Goal: Transaction & Acquisition: Purchase product/service

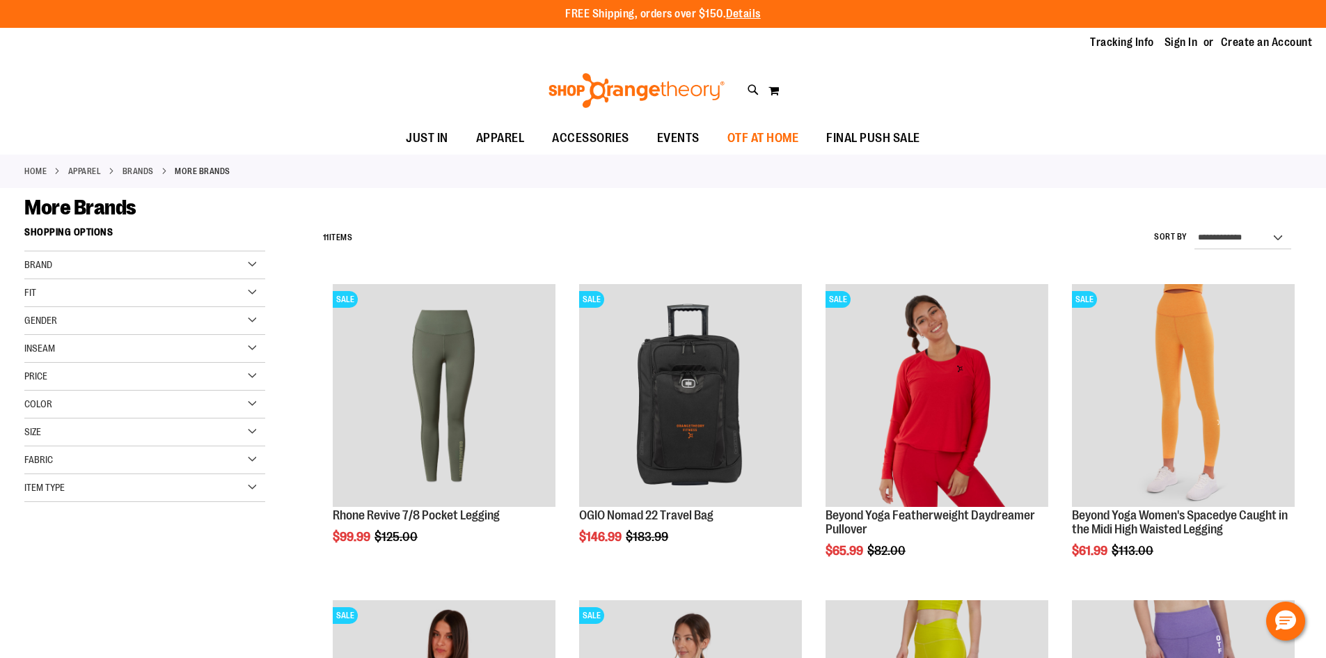
click at [713, 135] on link "OTF AT HOME" at bounding box center [763, 138] width 100 height 32
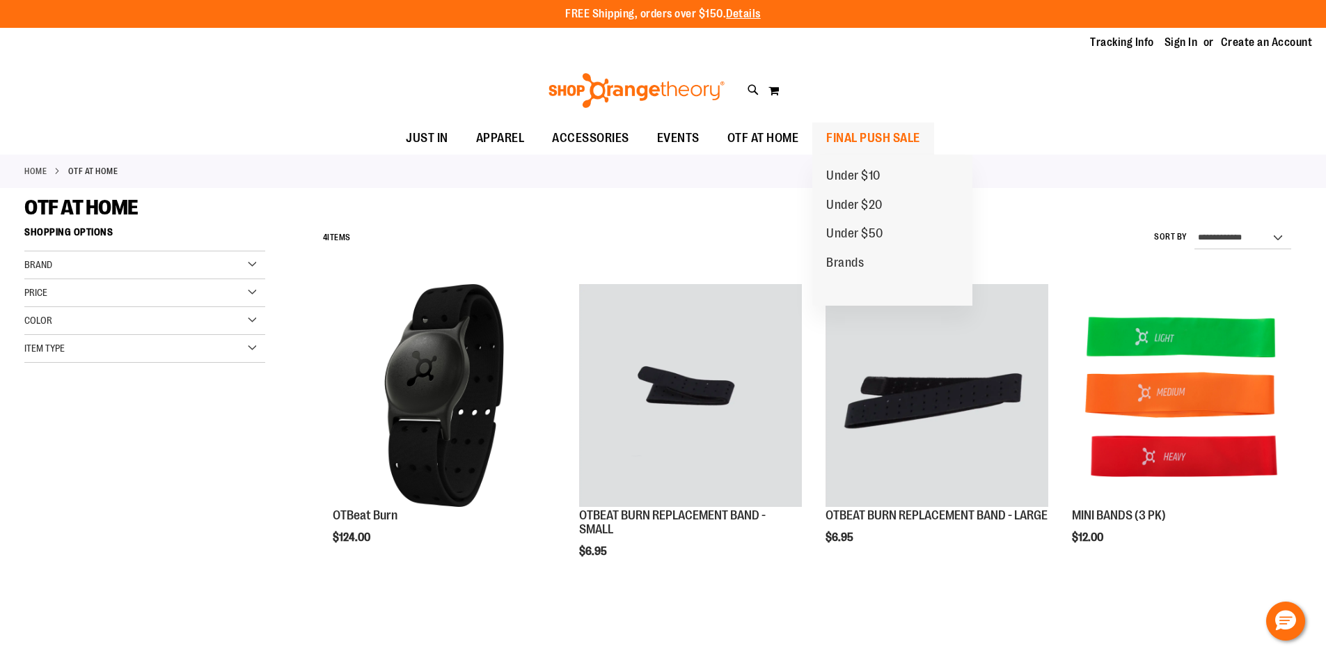
click at [861, 137] on span "FINAL PUSH SALE" at bounding box center [873, 137] width 94 height 31
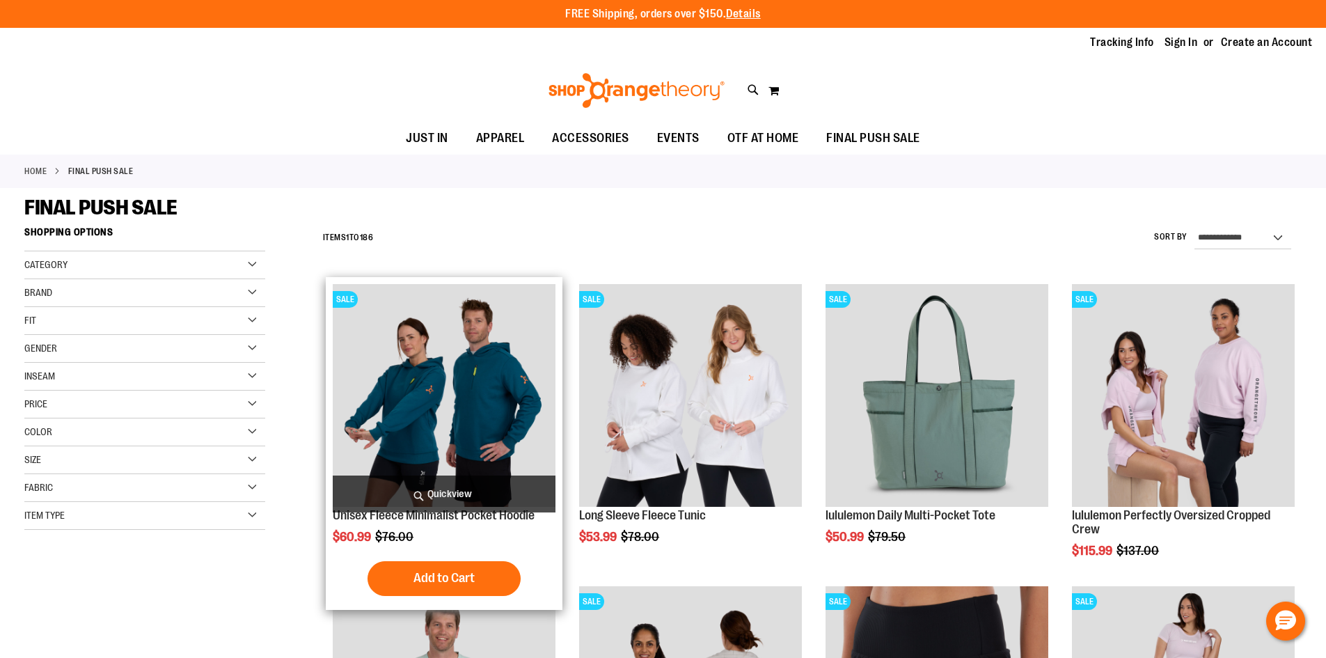
click at [502, 450] on img "product" at bounding box center [444, 395] width 223 height 223
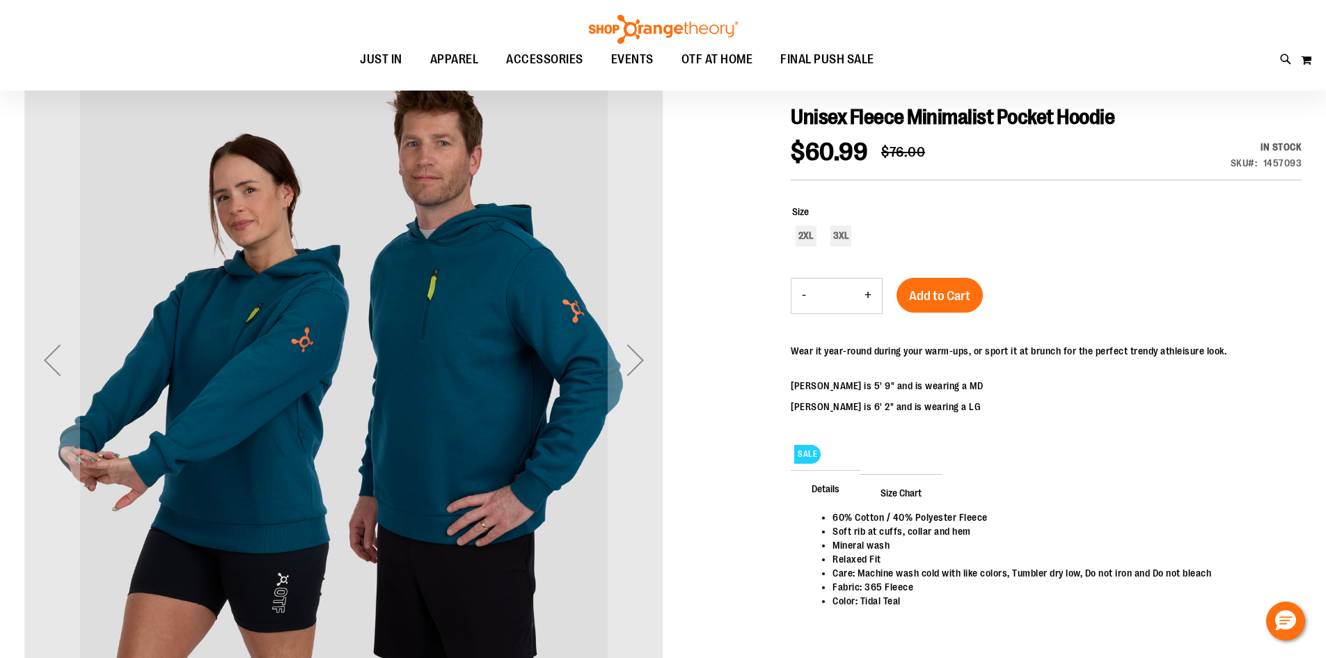
scroll to position [138, 0]
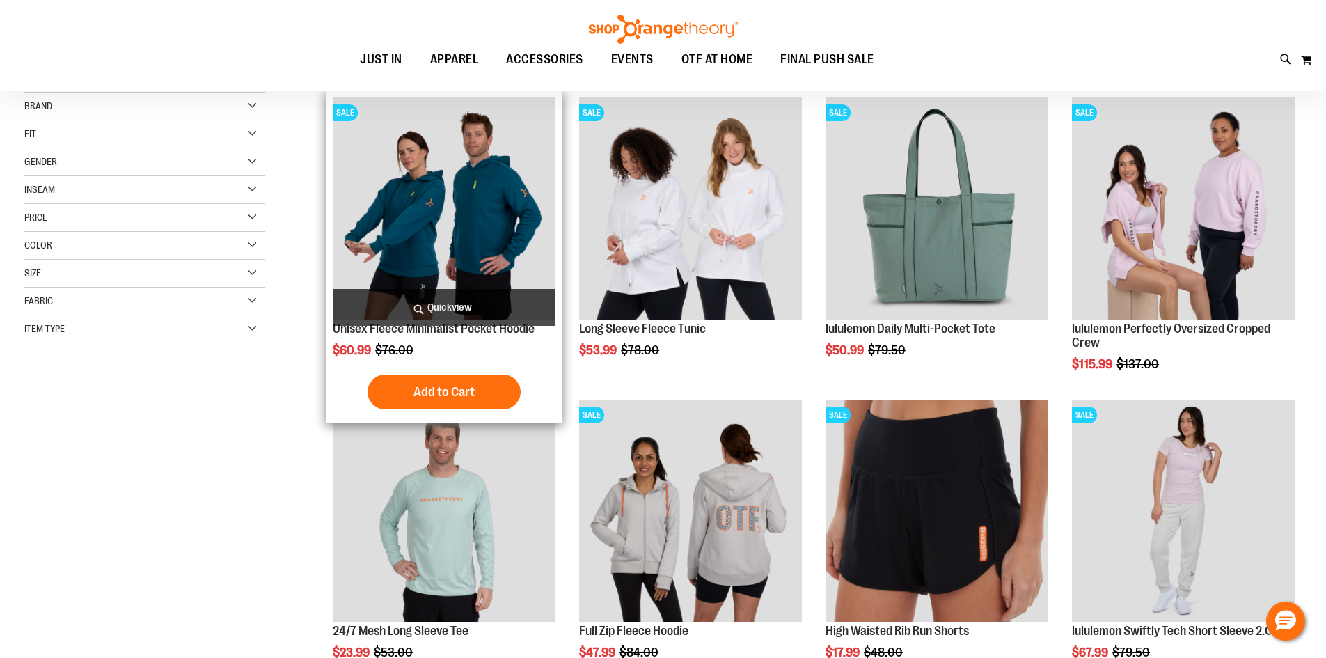
scroll to position [209, 0]
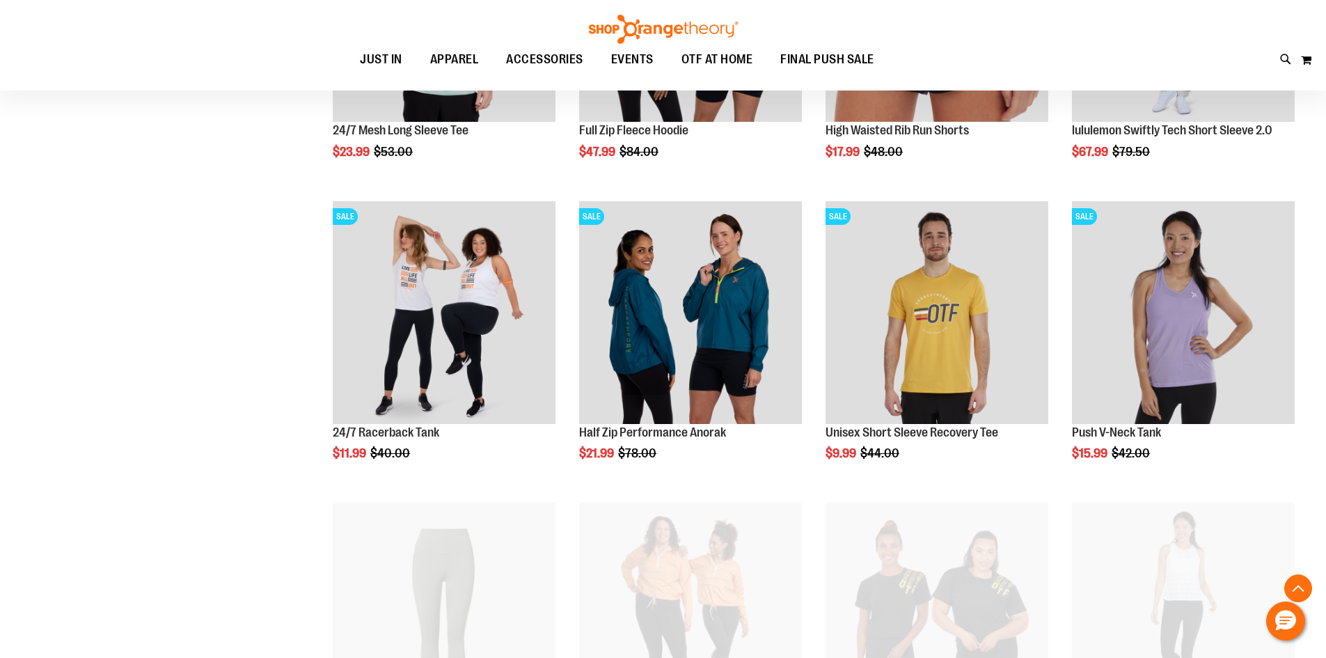
scroll to position [696, 0]
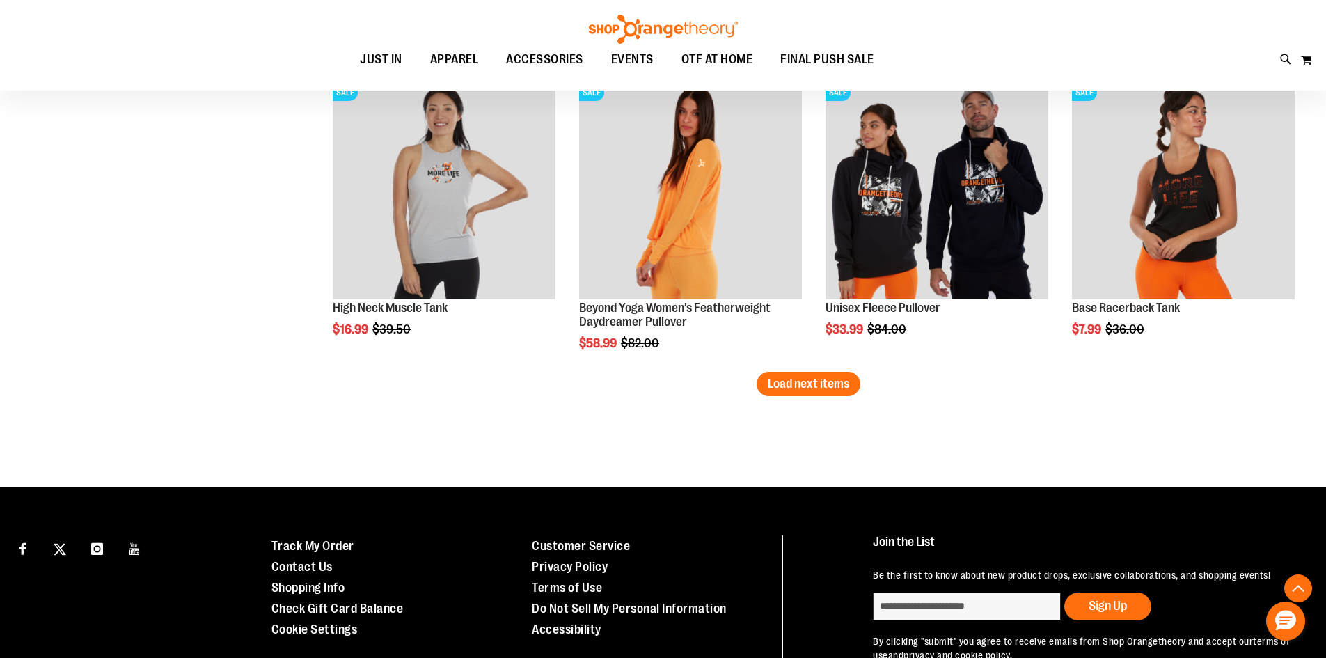
scroll to position [2644, 0]
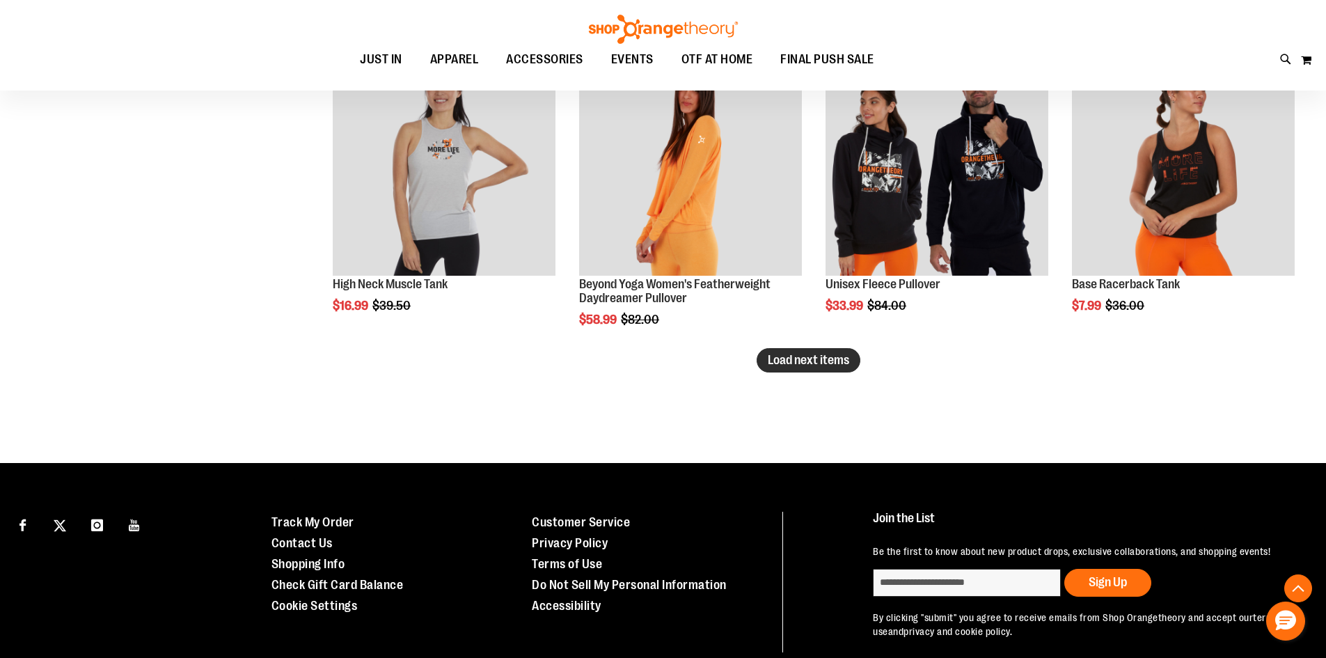
click at [793, 353] on span "Load next items" at bounding box center [808, 360] width 81 height 14
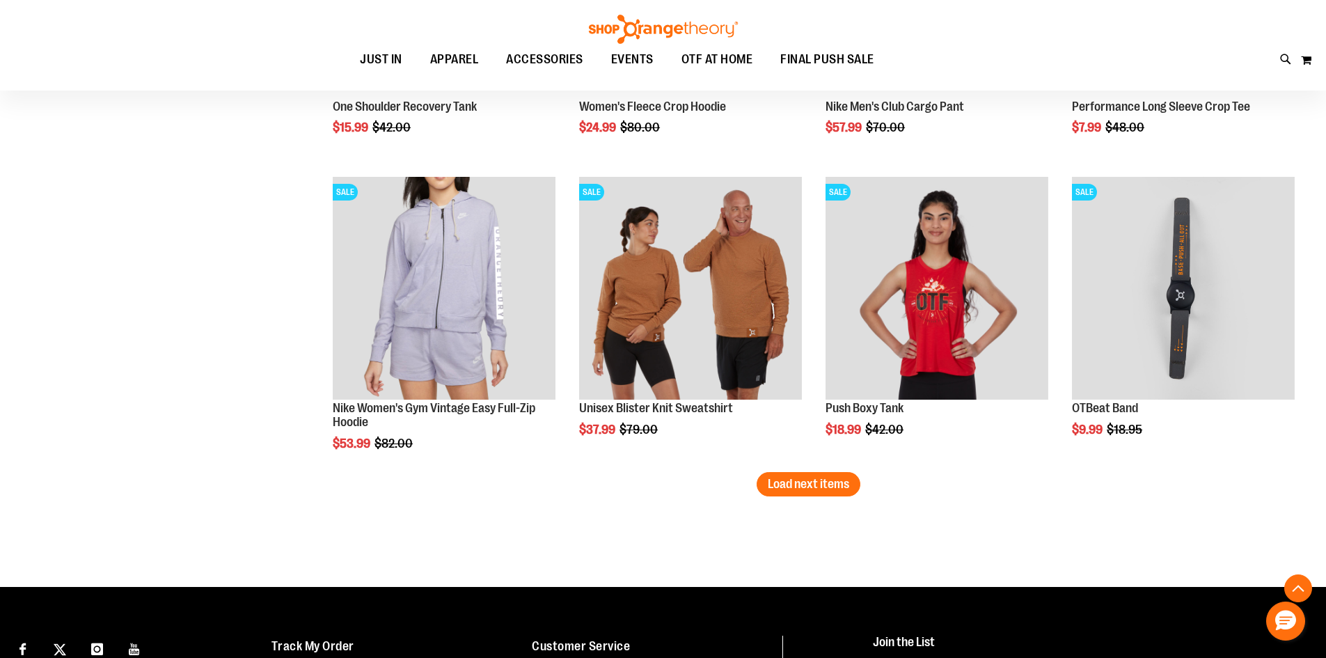
scroll to position [3615, 0]
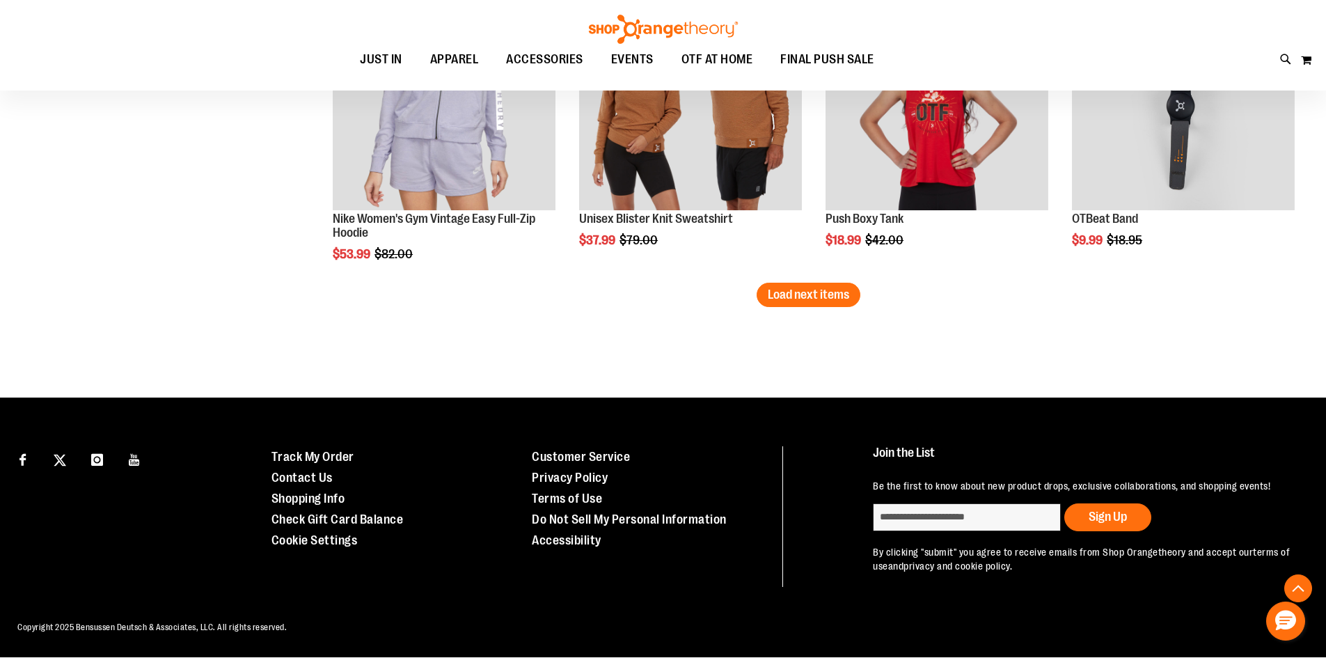
click at [772, 303] on button "Load next items" at bounding box center [808, 295] width 104 height 24
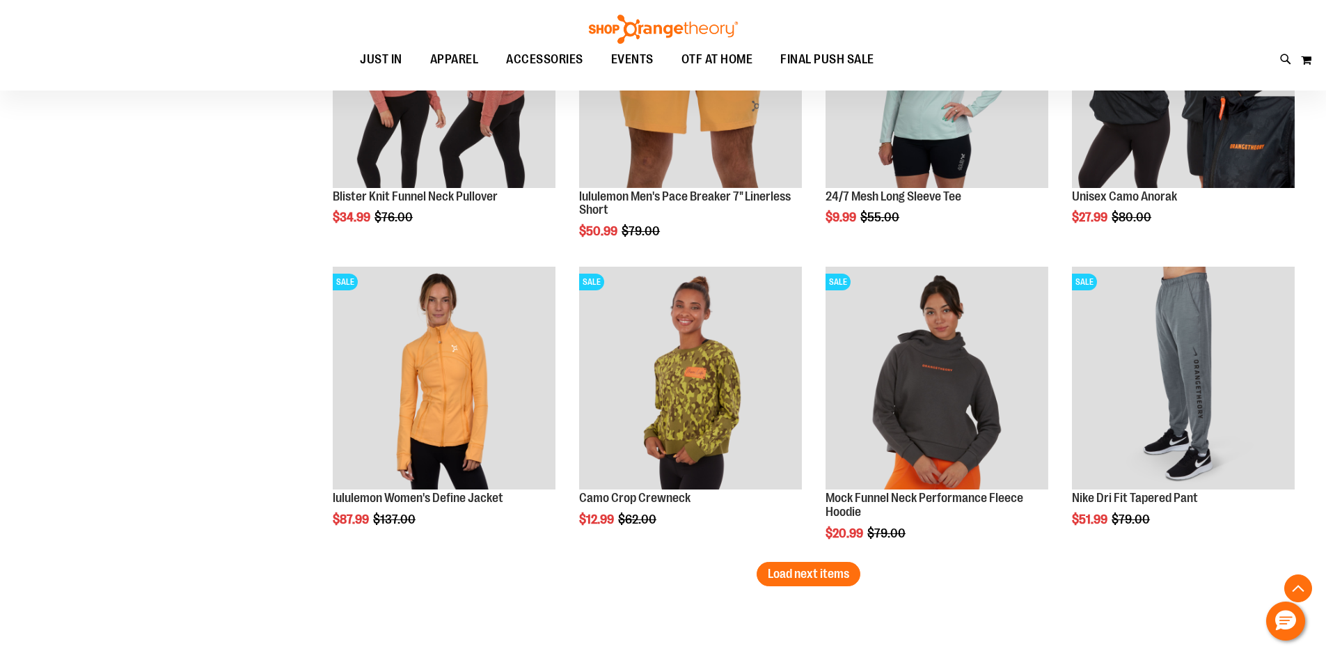
scroll to position [3963, 0]
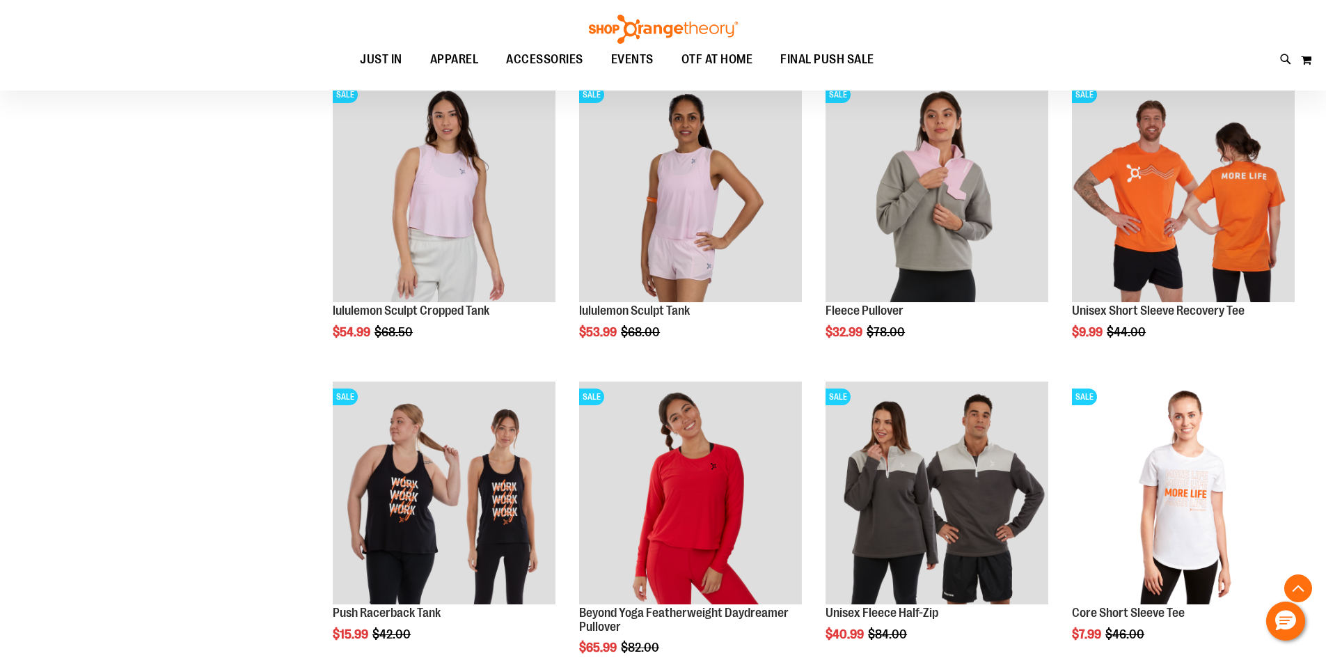
scroll to position [1945, 0]
